Goal: Information Seeking & Learning: Learn about a topic

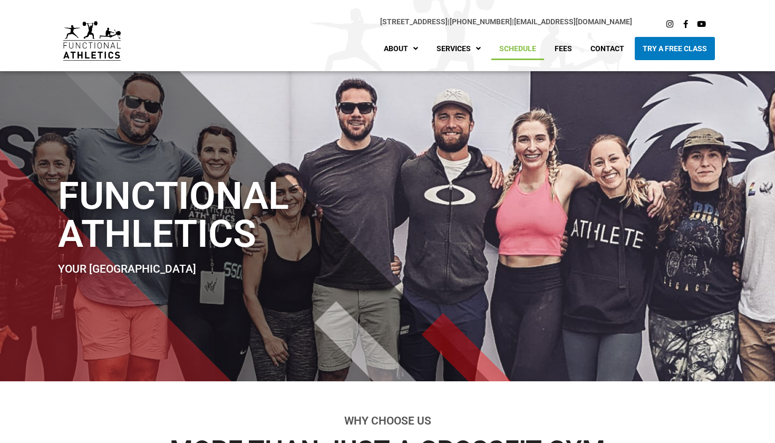
click at [520, 54] on link "Schedule" at bounding box center [517, 48] width 53 height 23
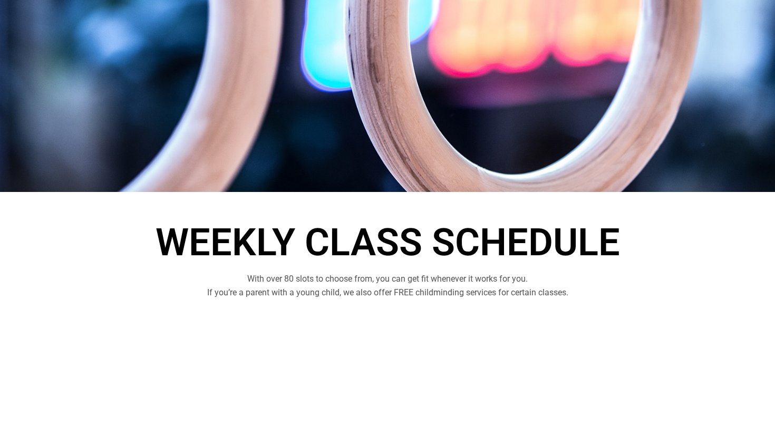
scroll to position [101, 0]
drag, startPoint x: 399, startPoint y: 292, endPoint x: 453, endPoint y: 292, distance: 53.8
click at [453, 292] on p "With over 80 slots to choose from, you can get fit whenever it works for you. I…" at bounding box center [387, 286] width 591 height 28
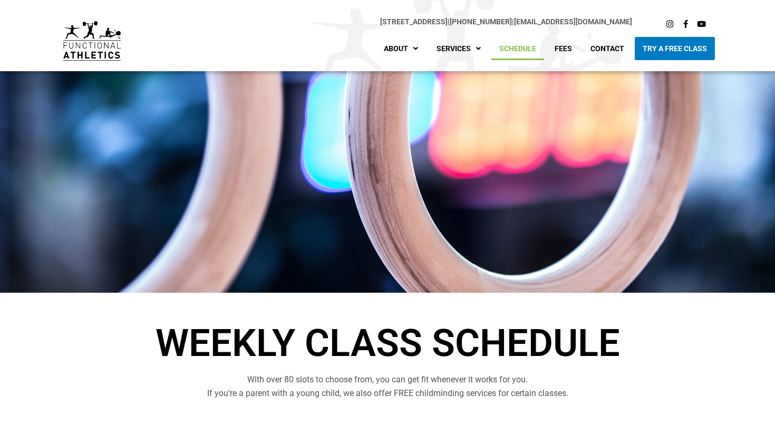
scroll to position [0, 0]
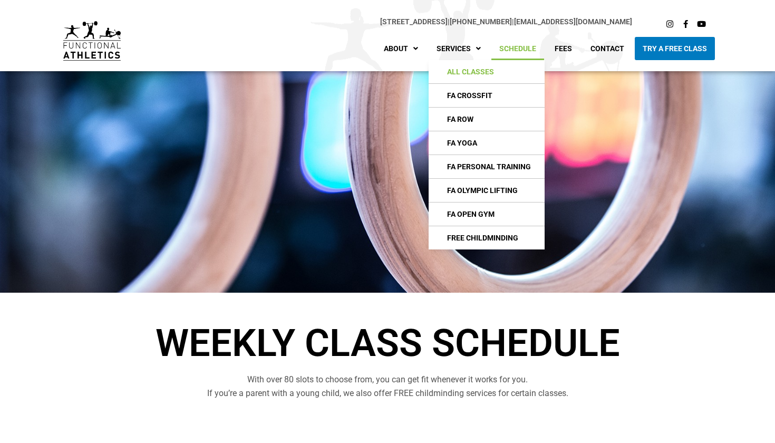
click at [471, 74] on link "All Classes" at bounding box center [487, 71] width 116 height 23
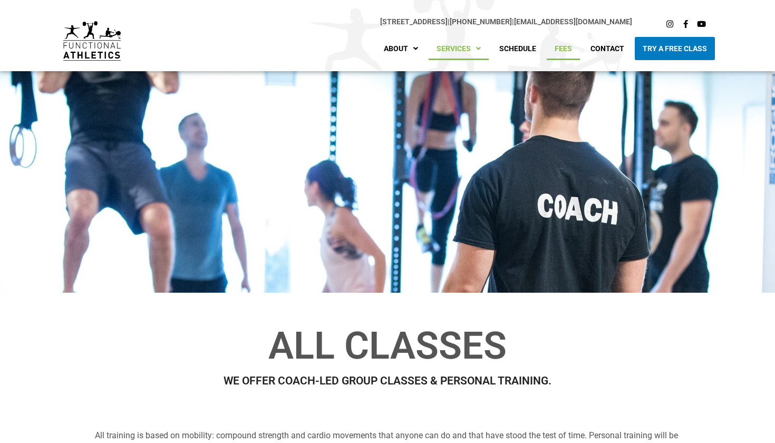
click at [564, 50] on link "Fees" at bounding box center [563, 48] width 33 height 23
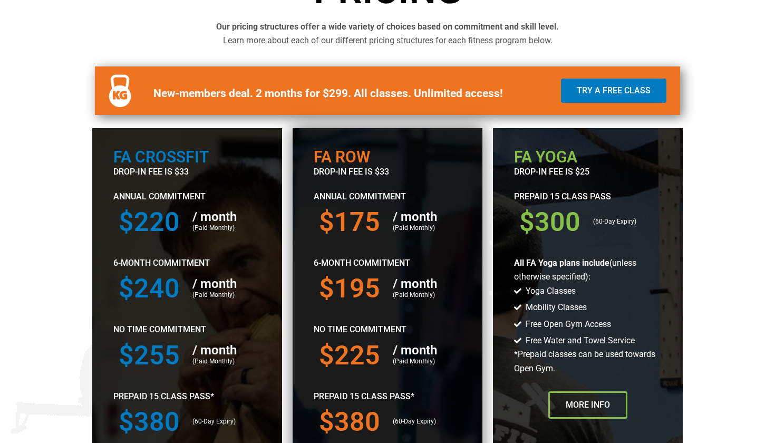
scroll to position [391, 0]
drag, startPoint x: 349, startPoint y: 154, endPoint x: 381, endPoint y: 154, distance: 32.2
click at [382, 154] on h2 "FA ROW" at bounding box center [388, 157] width 148 height 16
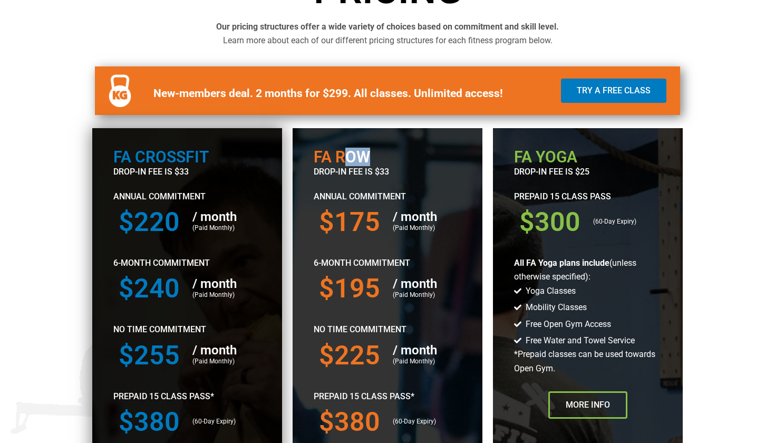
click at [162, 177] on p "drop-in fee is $33" at bounding box center [187, 172] width 148 height 14
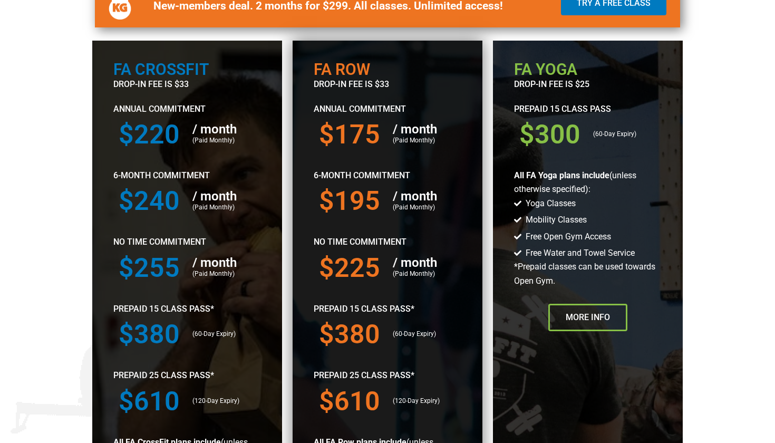
scroll to position [477, 0]
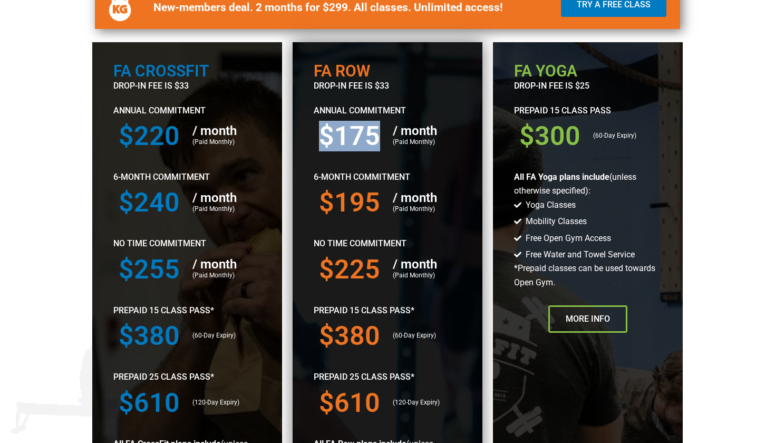
drag, startPoint x: 340, startPoint y: 136, endPoint x: 382, endPoint y: 134, distance: 42.2
click at [382, 134] on div "$175" at bounding box center [351, 136] width 74 height 37
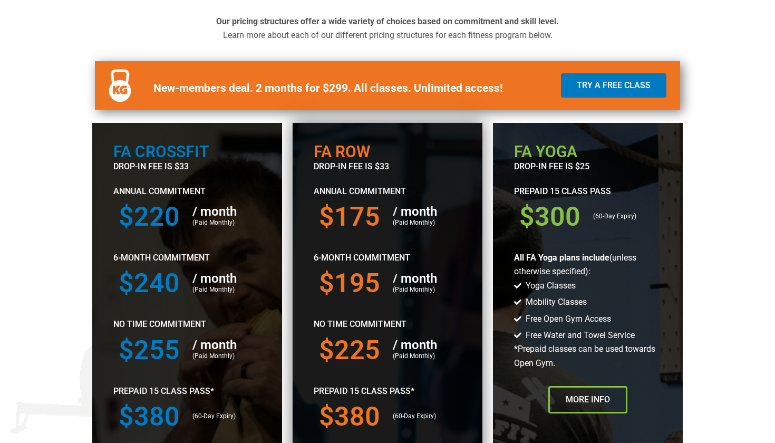
scroll to position [374, 0]
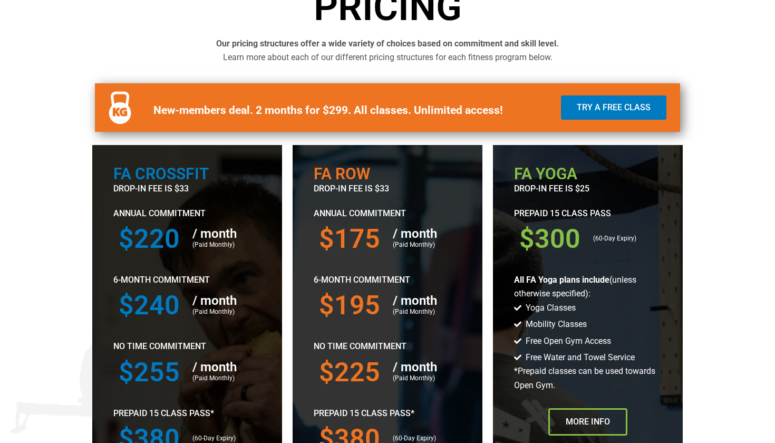
drag, startPoint x: 268, startPoint y: 95, endPoint x: 345, endPoint y: 97, distance: 77.0
click at [345, 97] on div "New-members deal. 2 months for $299. All classes. Unlimited access!" at bounding box center [348, 107] width 404 height 49
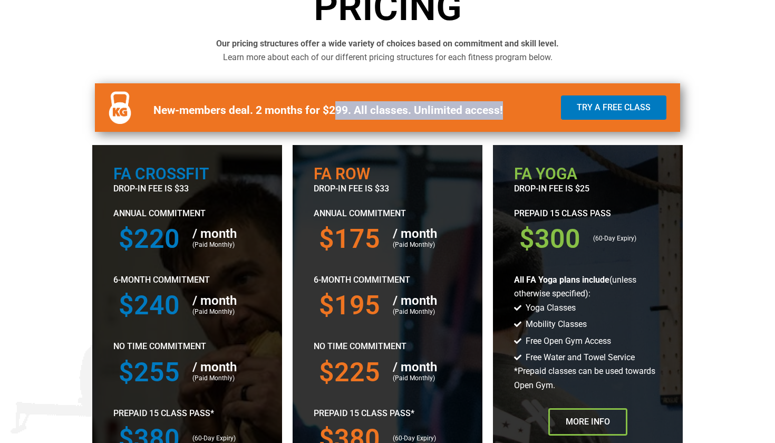
drag, startPoint x: 334, startPoint y: 117, endPoint x: 379, endPoint y: 117, distance: 44.8
click at [379, 117] on p "New-members deal. 2 months for $299. All classes. Unlimited access!" at bounding box center [347, 110] width 388 height 18
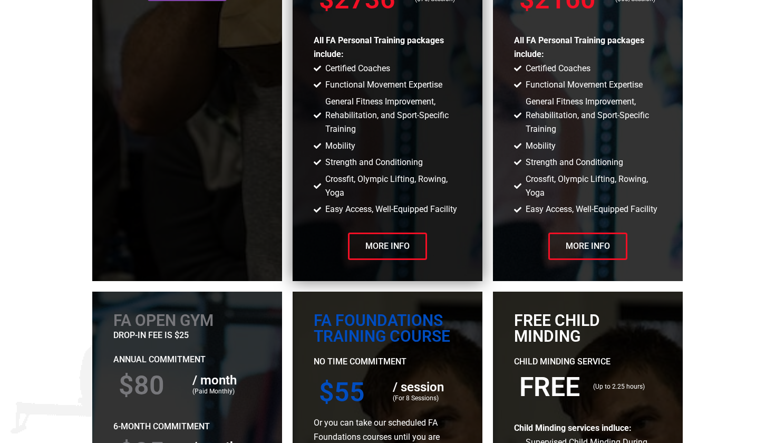
scroll to position [1685, 0]
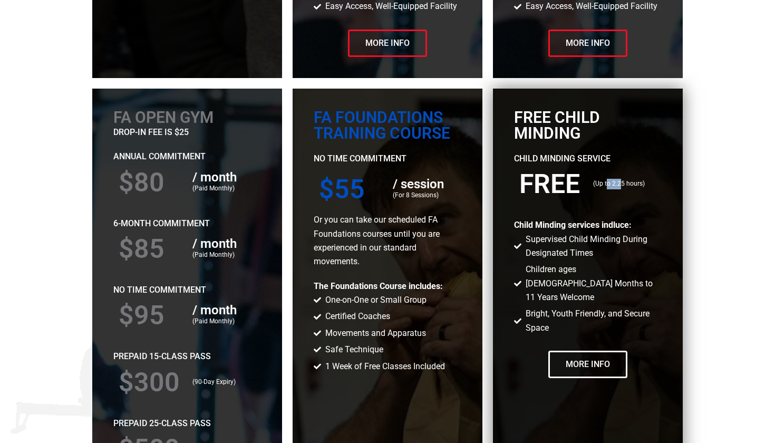
drag, startPoint x: 607, startPoint y: 175, endPoint x: 621, endPoint y: 175, distance: 13.2
click at [621, 179] on p "(Up to 2.25 hours)" at bounding box center [624, 184] width 63 height 11
click at [593, 263] on span "Children ages 3 Months to 11 Years Welcome" at bounding box center [592, 284] width 138 height 42
click at [606, 266] on span "Children ages 3 Months to 11 Years Welcome" at bounding box center [592, 284] width 138 height 42
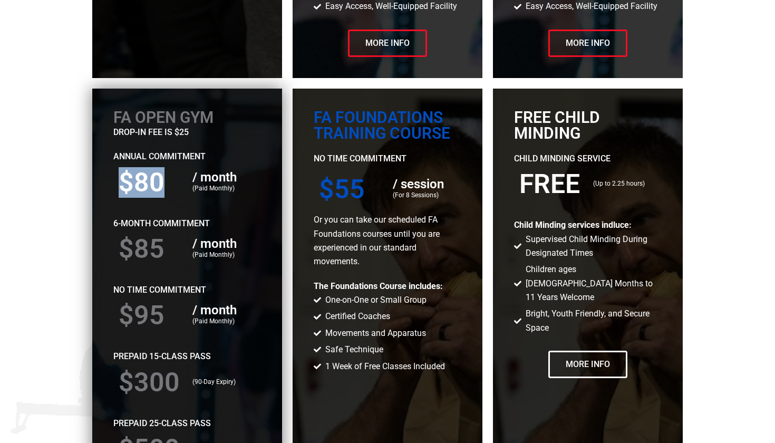
drag, startPoint x: 119, startPoint y: 185, endPoint x: 164, endPoint y: 185, distance: 45.9
click at [164, 185] on div "$80" at bounding box center [150, 182] width 74 height 37
click at [164, 185] on h3 "$80" at bounding box center [150, 182] width 63 height 26
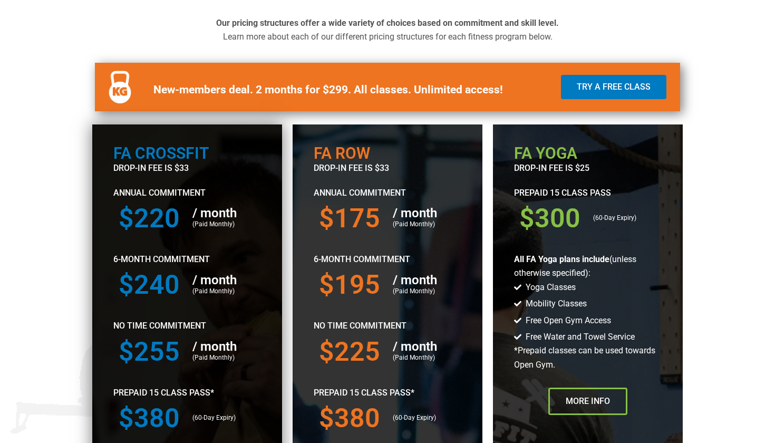
scroll to position [394, 0]
drag, startPoint x: 135, startPoint y: 143, endPoint x: 185, endPoint y: 142, distance: 50.1
click at [186, 142] on div at bounding box center [187, 413] width 190 height 578
drag, startPoint x: 164, startPoint y: 149, endPoint x: 201, endPoint y: 148, distance: 37.4
click at [201, 148] on h2 "FA Crossfit" at bounding box center [187, 154] width 148 height 16
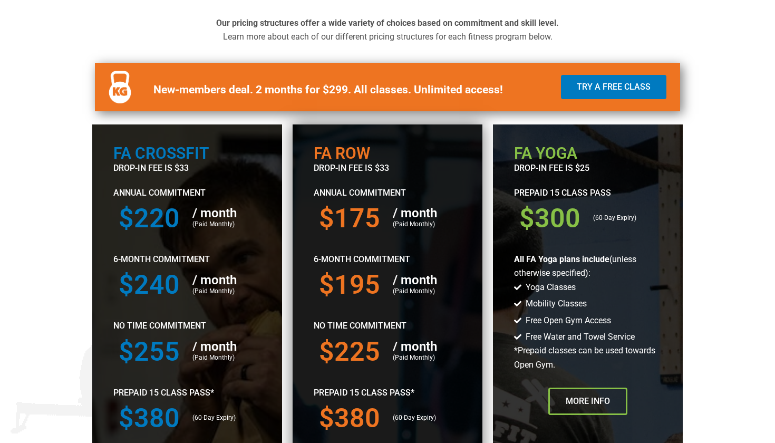
click at [336, 156] on h2 "FA ROW" at bounding box center [388, 154] width 148 height 16
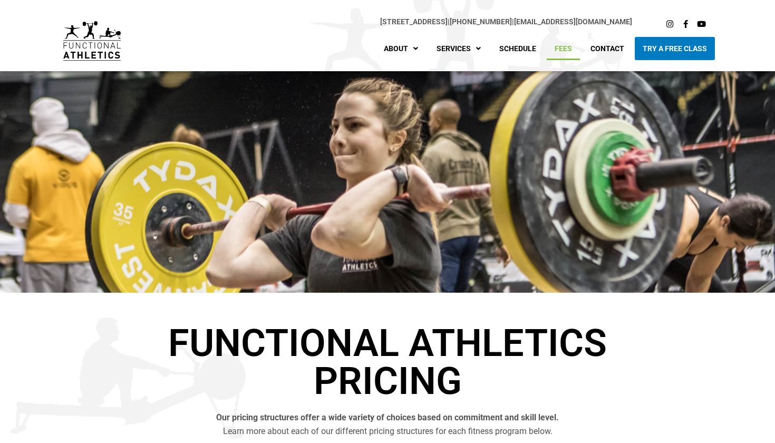
scroll to position [0, 0]
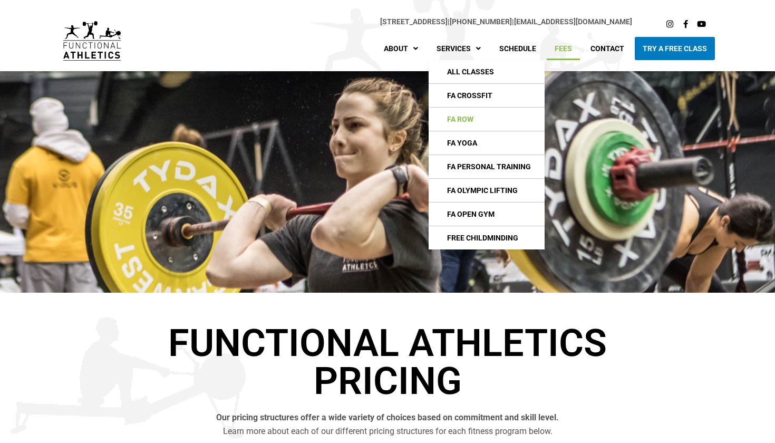
click at [465, 126] on link "FA Row" at bounding box center [487, 119] width 116 height 23
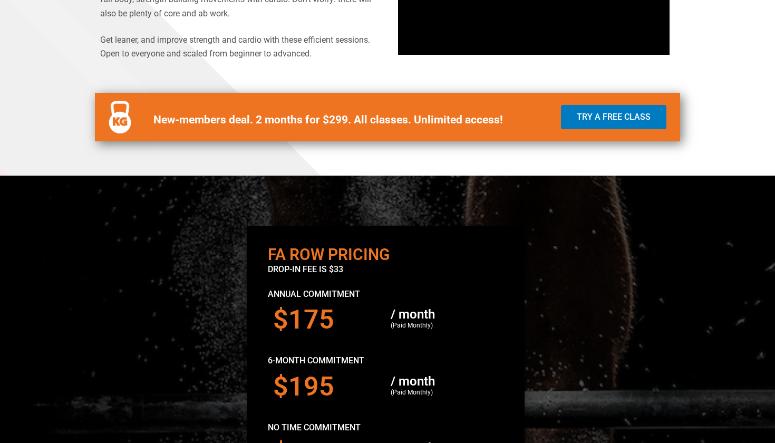
scroll to position [638, 0]
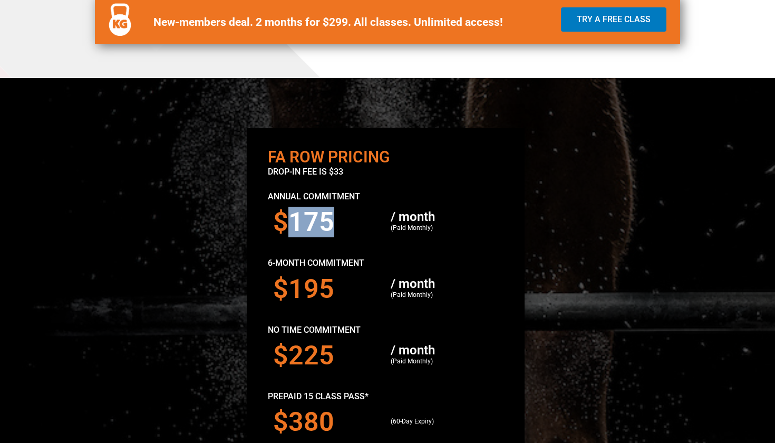
drag, startPoint x: 322, startPoint y: 215, endPoint x: 366, endPoint y: 215, distance: 44.3
click at [366, 215] on h3 "$175" at bounding box center [327, 222] width 108 height 26
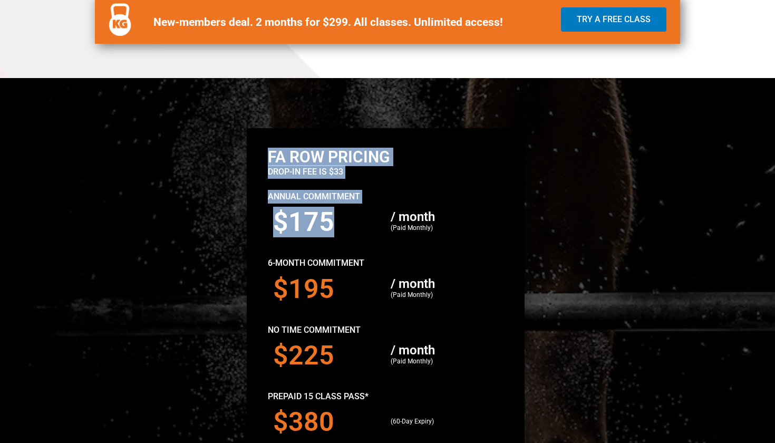
drag, startPoint x: 263, startPoint y: 219, endPoint x: 367, endPoint y: 218, distance: 104.4
click at [367, 218] on div "FA ROW Pricing drop-in fee is $33 Annual Commitment $175 / month (Paid Monthly)…" at bounding box center [385, 382] width 289 height 518
click at [367, 218] on h3 "$175" at bounding box center [327, 222] width 108 height 26
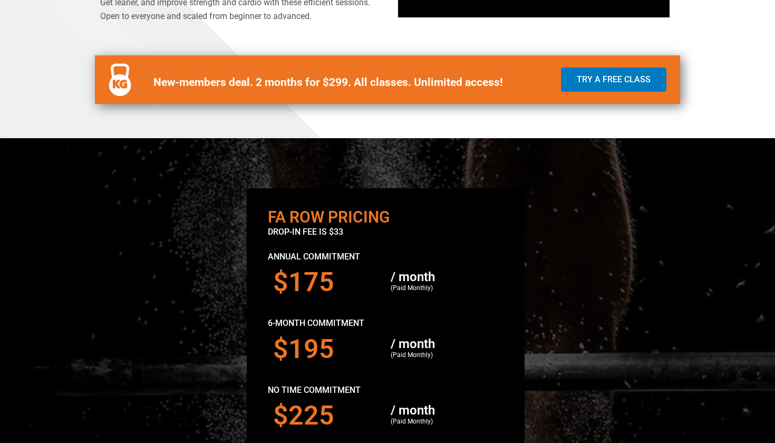
scroll to position [546, 0]
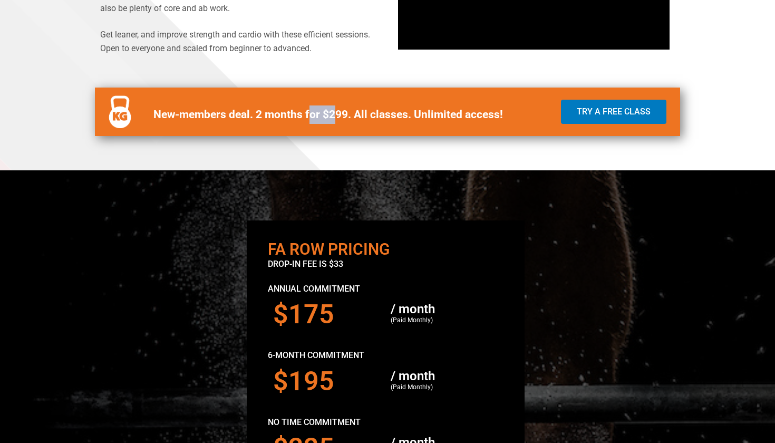
drag, startPoint x: 311, startPoint y: 108, endPoint x: 337, endPoint y: 108, distance: 26.9
click at [337, 108] on strong "New-members deal. 2 months for $299. All classes. Unlimited access!" at bounding box center [328, 114] width 350 height 13
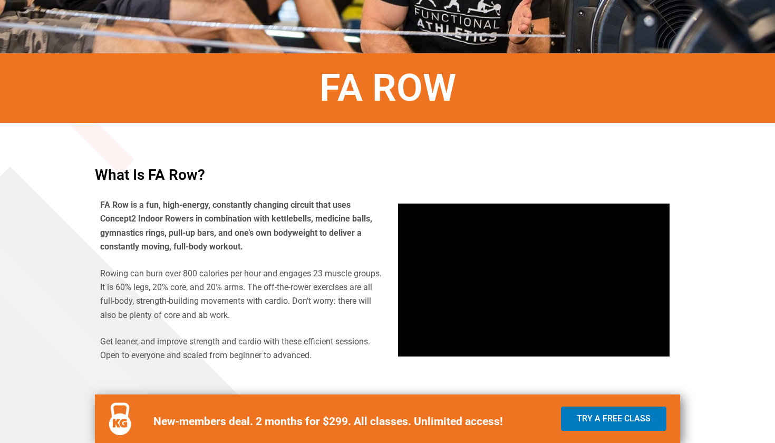
scroll to position [239, 0]
click at [202, 273] on p "Rowing can burn over 800 calories per hour and engages 23 muscle groups. It is …" at bounding box center [241, 295] width 282 height 56
click at [253, 317] on p "Rowing can burn over 800 calories per hour and engages 23 muscle groups. It is …" at bounding box center [241, 295] width 282 height 56
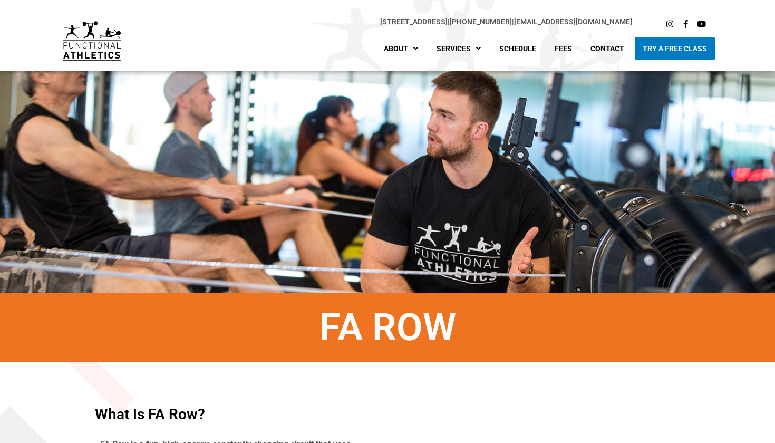
scroll to position [0, 0]
click at [669, 25] on icon at bounding box center [670, 24] width 8 height 8
click at [524, 52] on link "Schedule" at bounding box center [517, 48] width 53 height 23
